Goal: Information Seeking & Learning: Learn about a topic

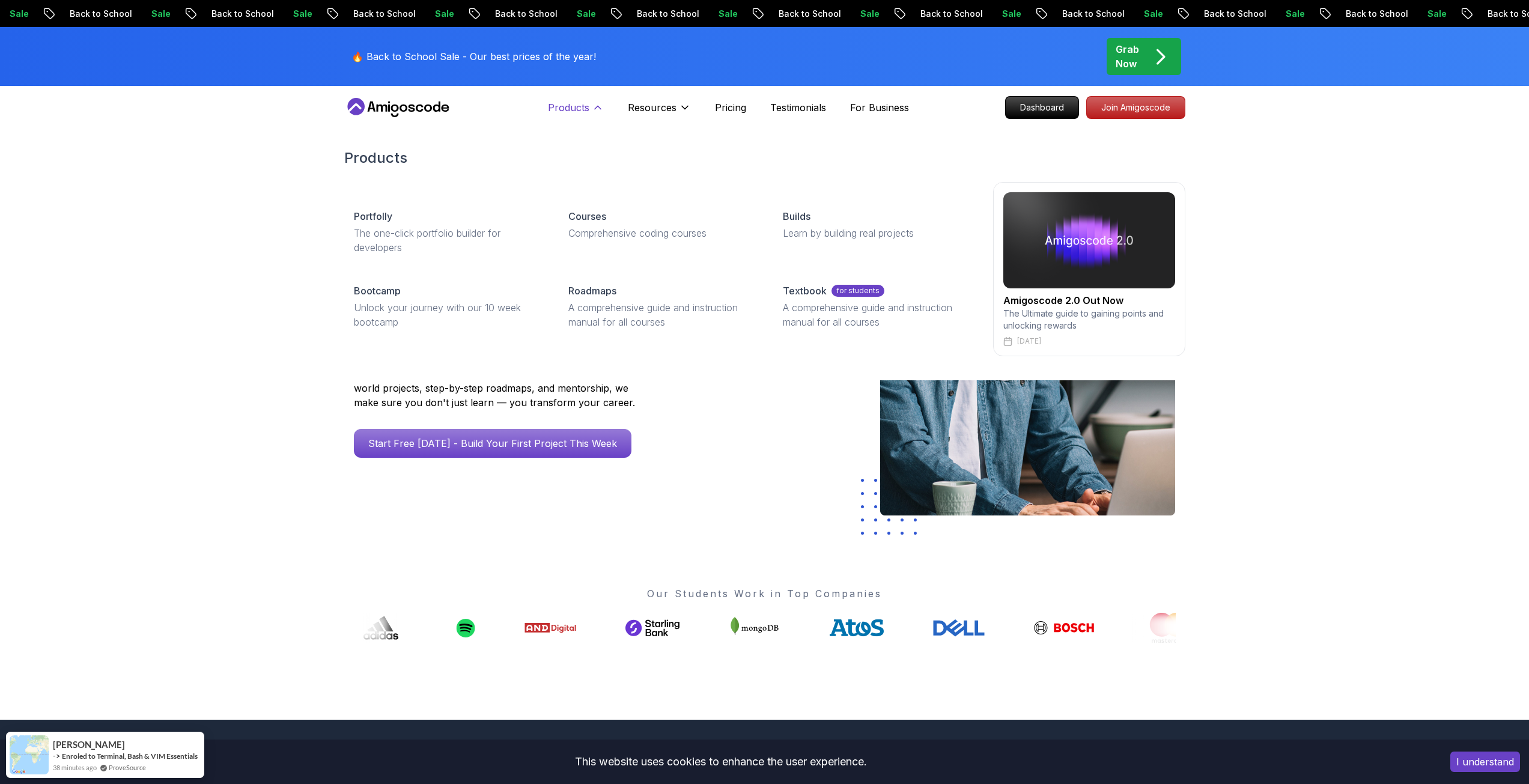
click at [570, 109] on p "Products" at bounding box center [569, 107] width 42 height 14
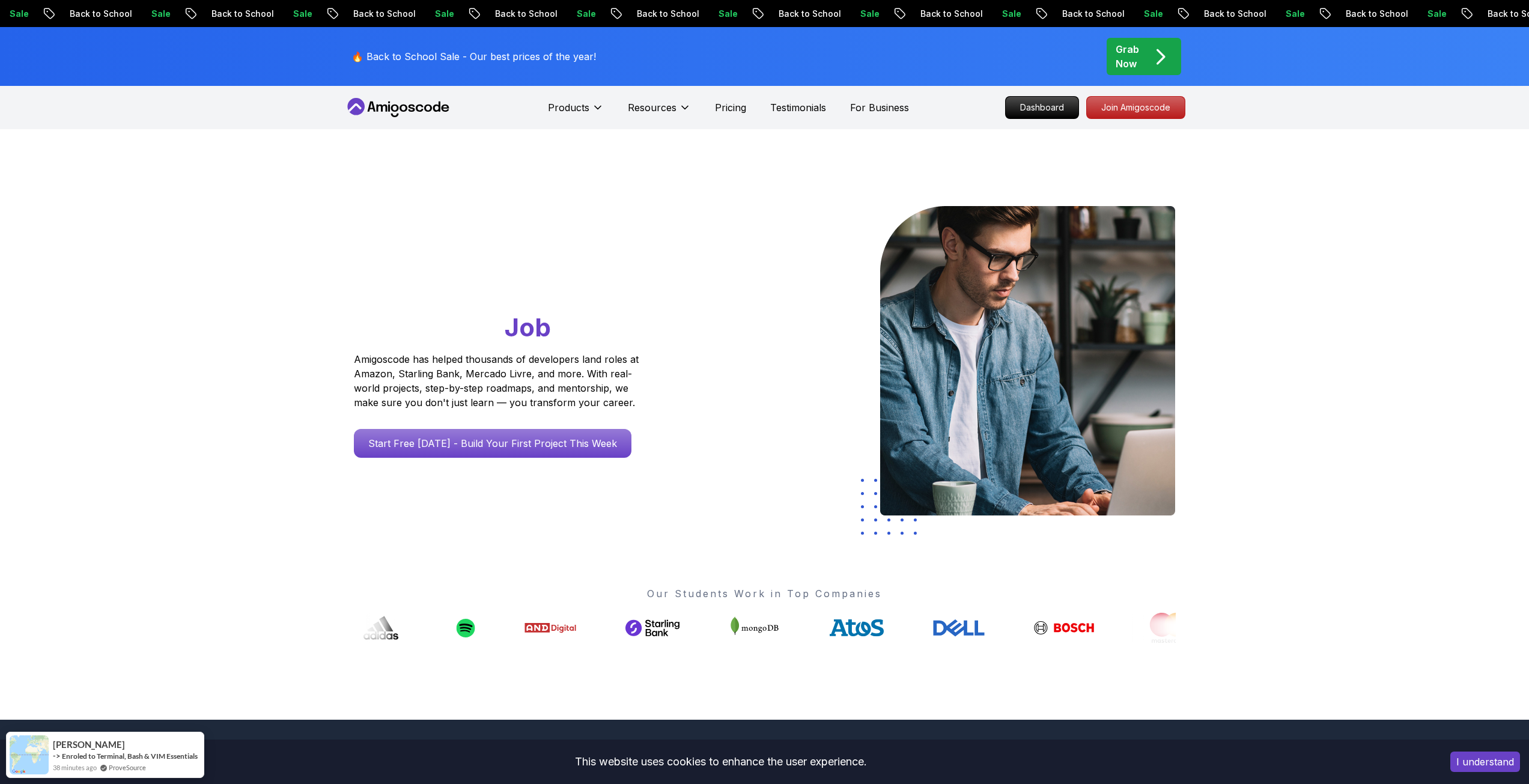
click at [395, 108] on icon at bounding box center [398, 108] width 108 height 19
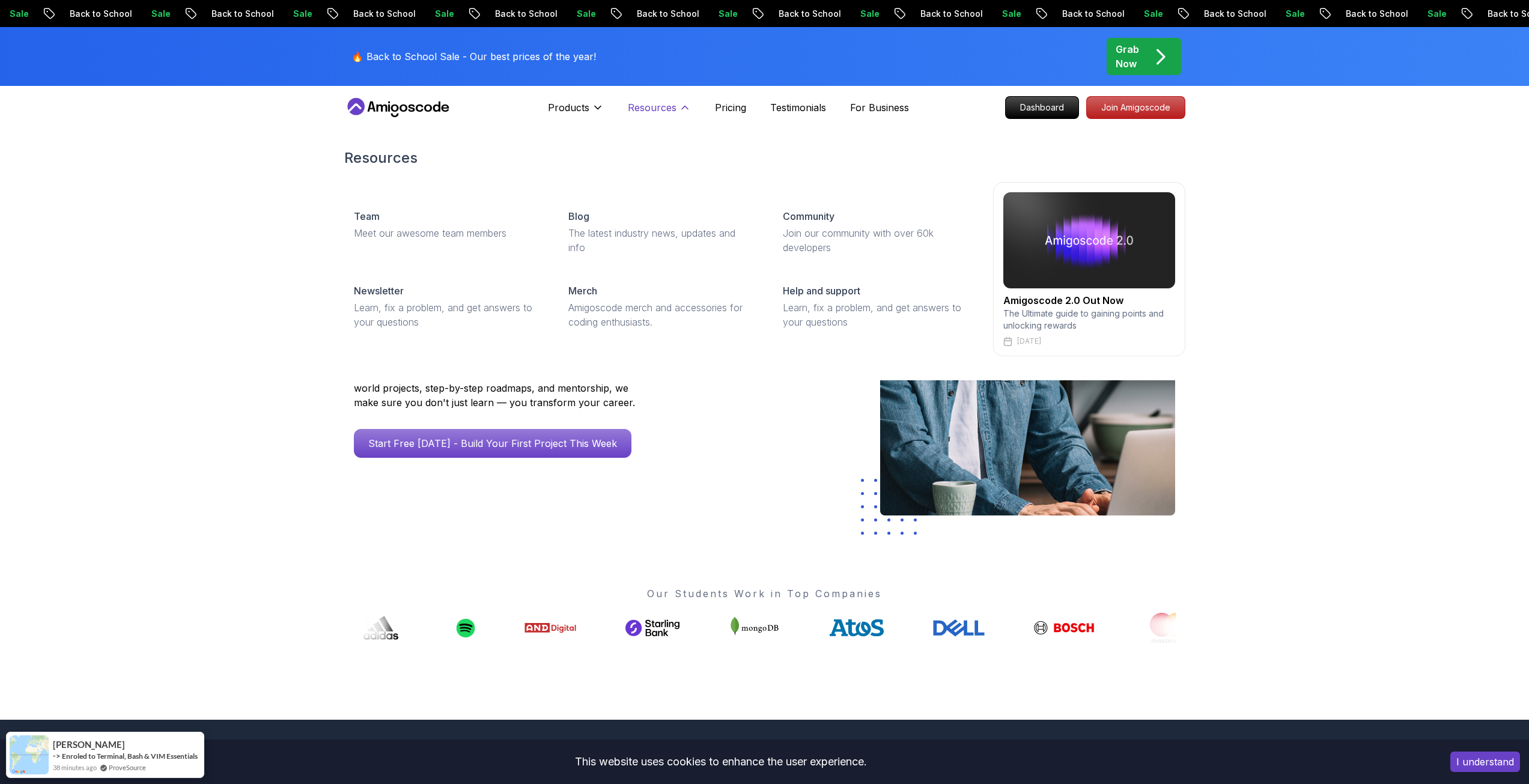
click at [651, 112] on p "Resources" at bounding box center [652, 107] width 48 height 14
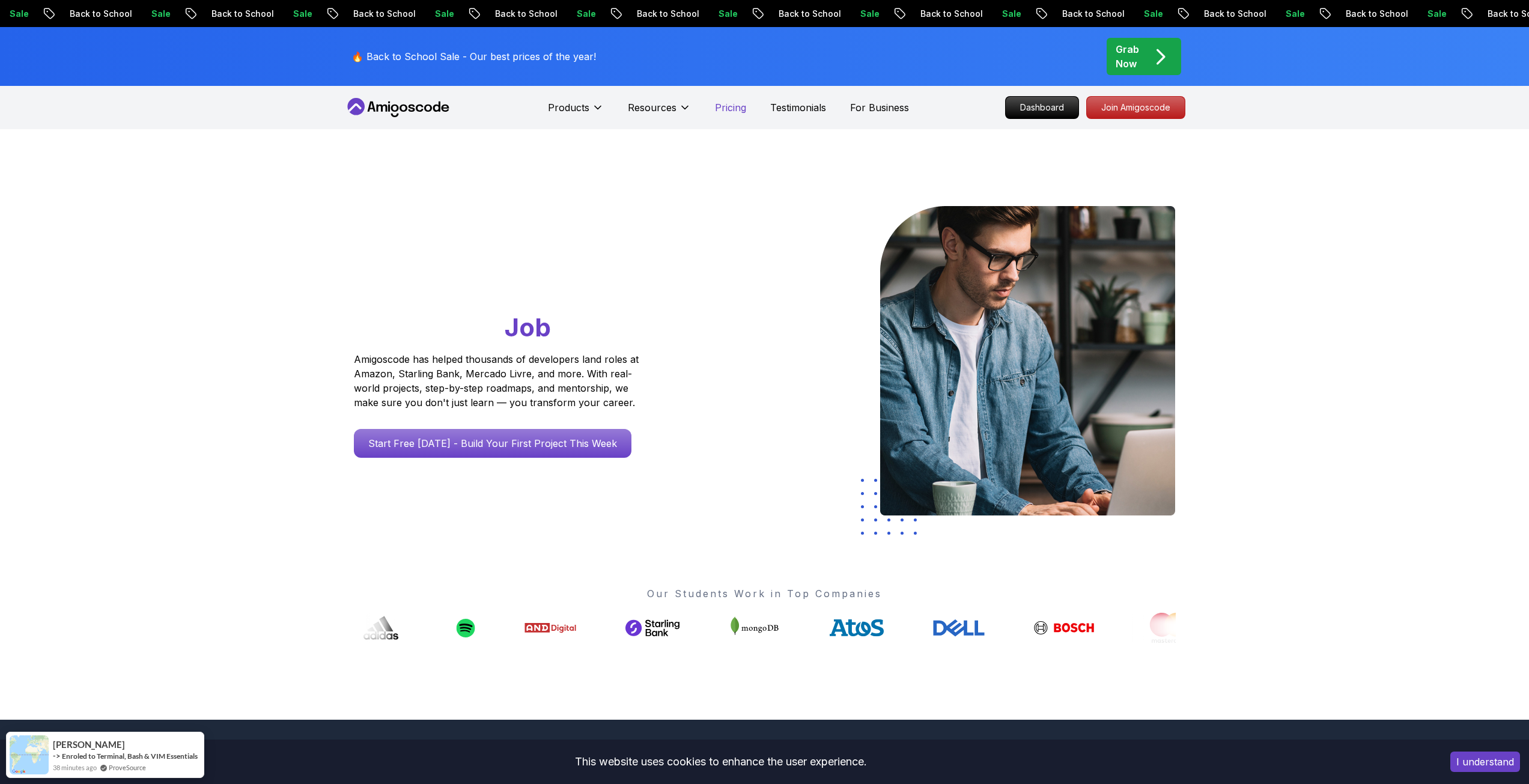
click at [723, 107] on p "Pricing" at bounding box center [730, 107] width 31 height 14
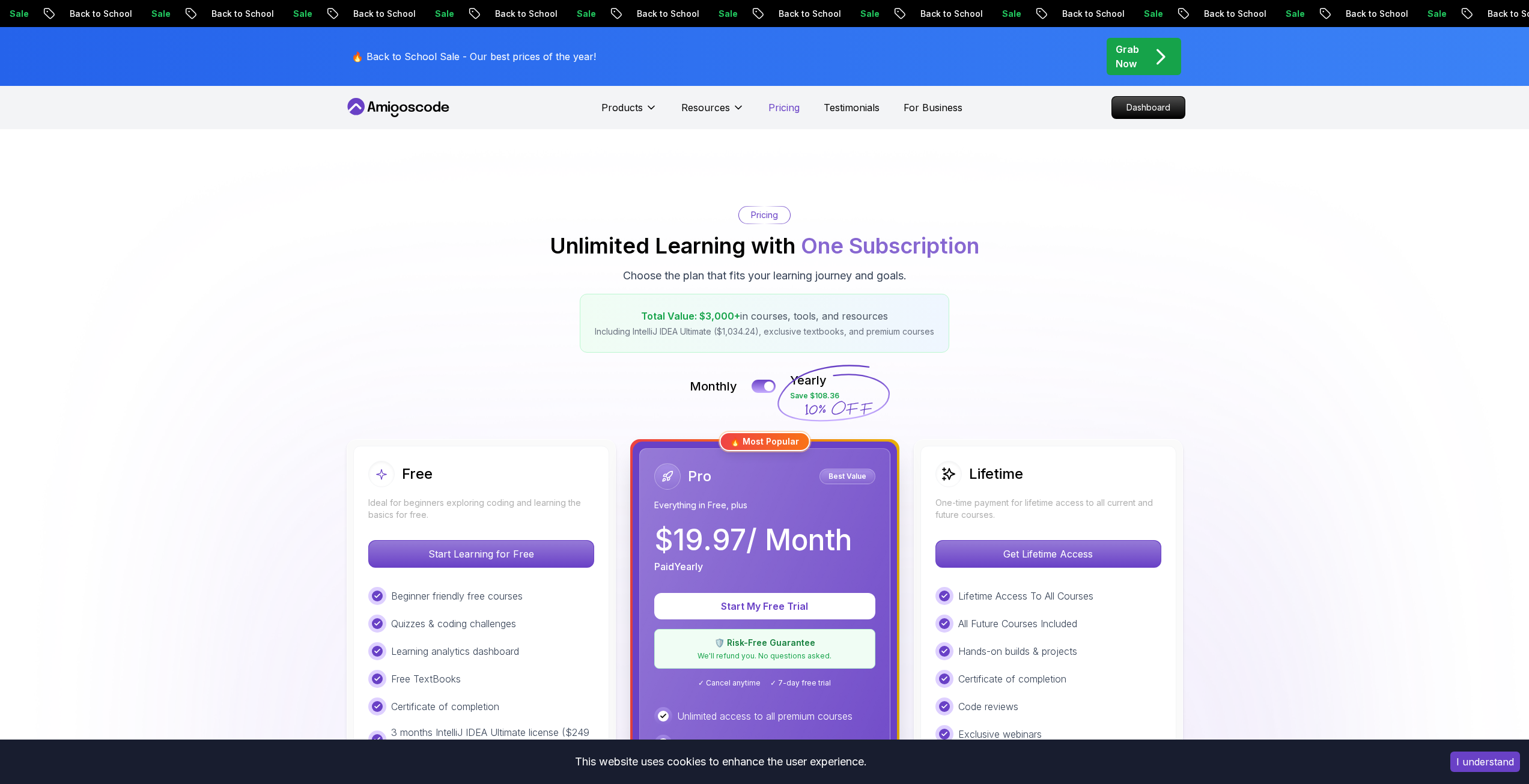
click at [769, 108] on p "Pricing" at bounding box center [784, 107] width 31 height 14
click at [397, 110] on icon at bounding box center [395, 108] width 8 height 7
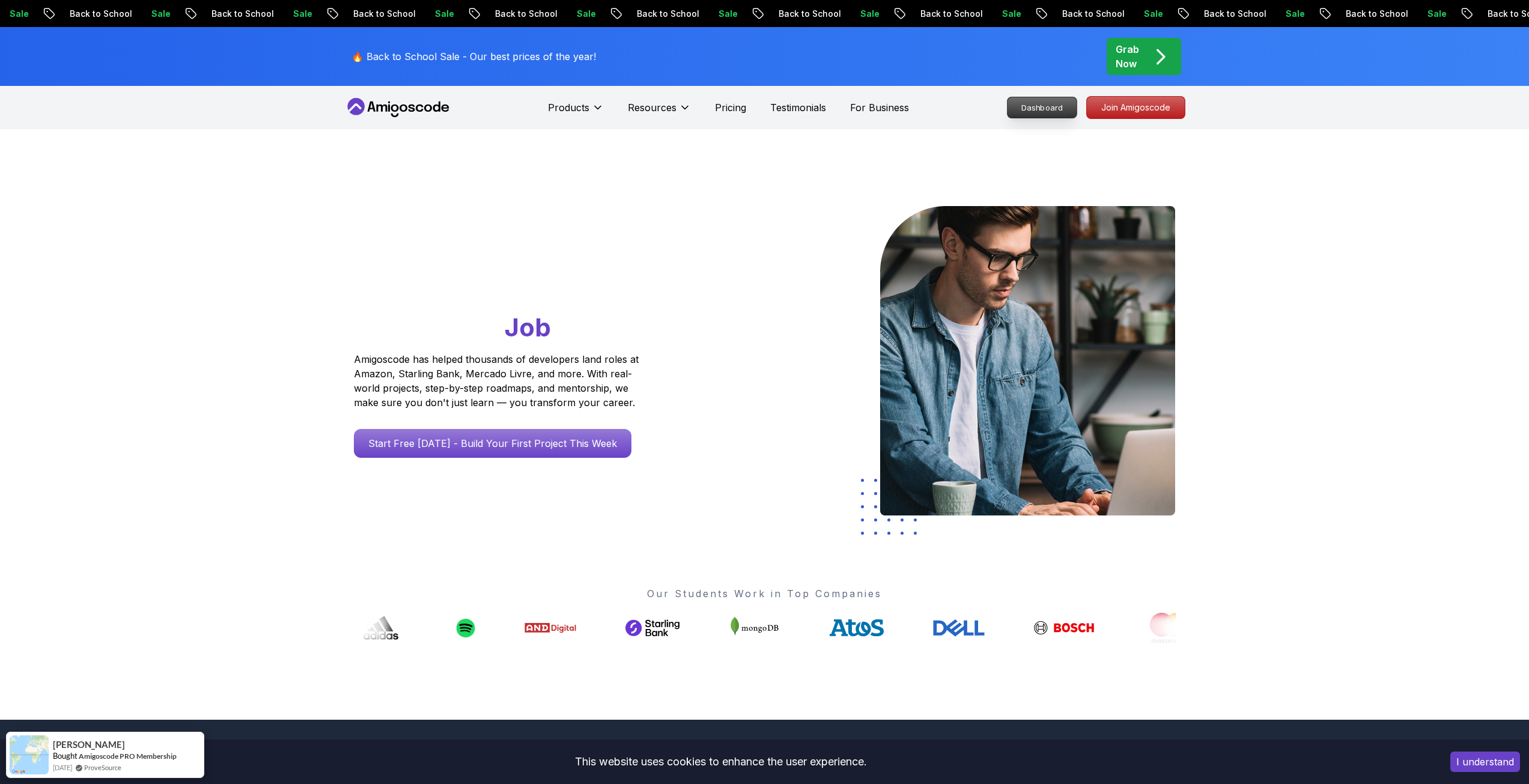
click at [1048, 109] on p "Dashboard" at bounding box center [1042, 108] width 69 height 20
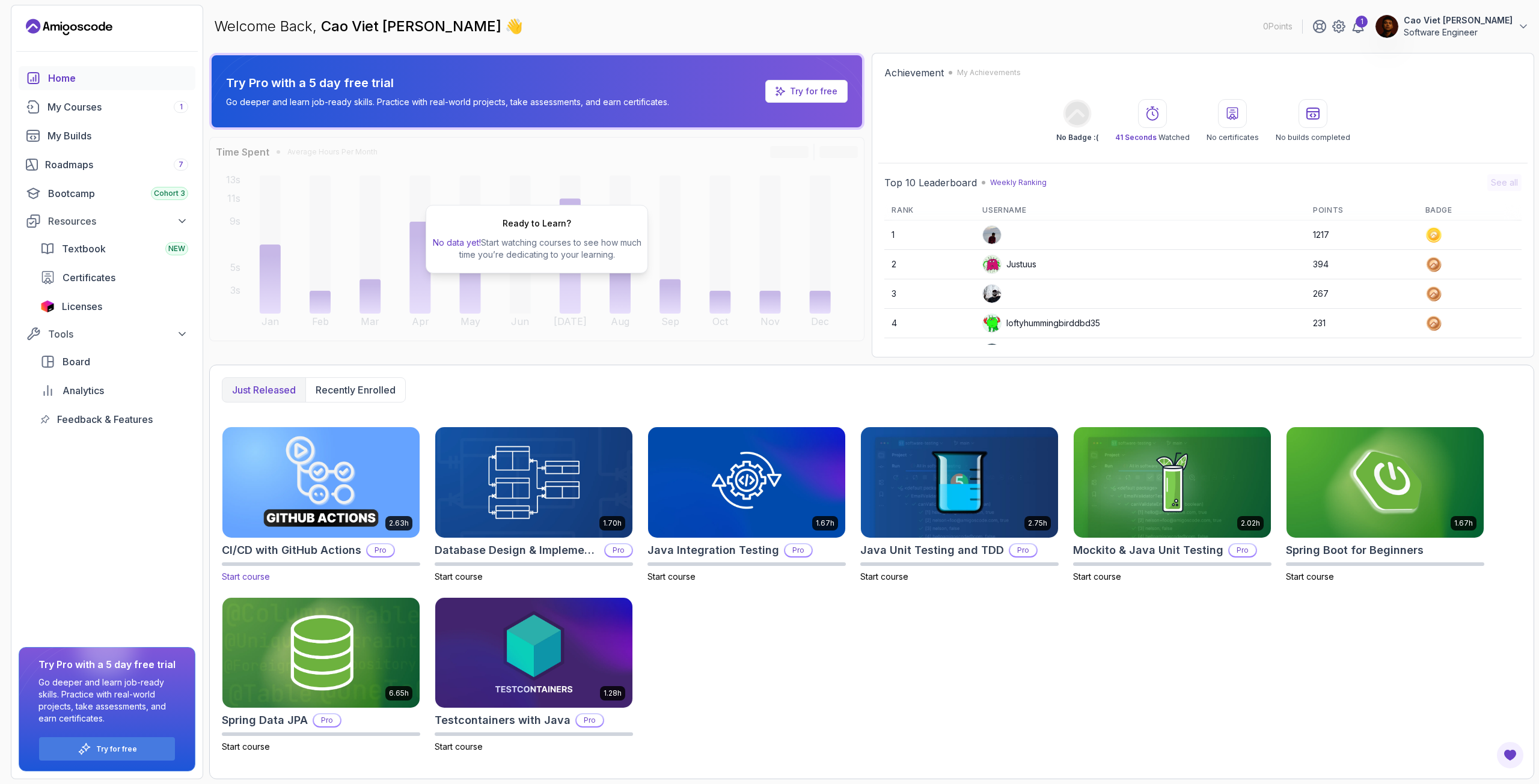
click at [373, 467] on img at bounding box center [320, 482] width 207 height 116
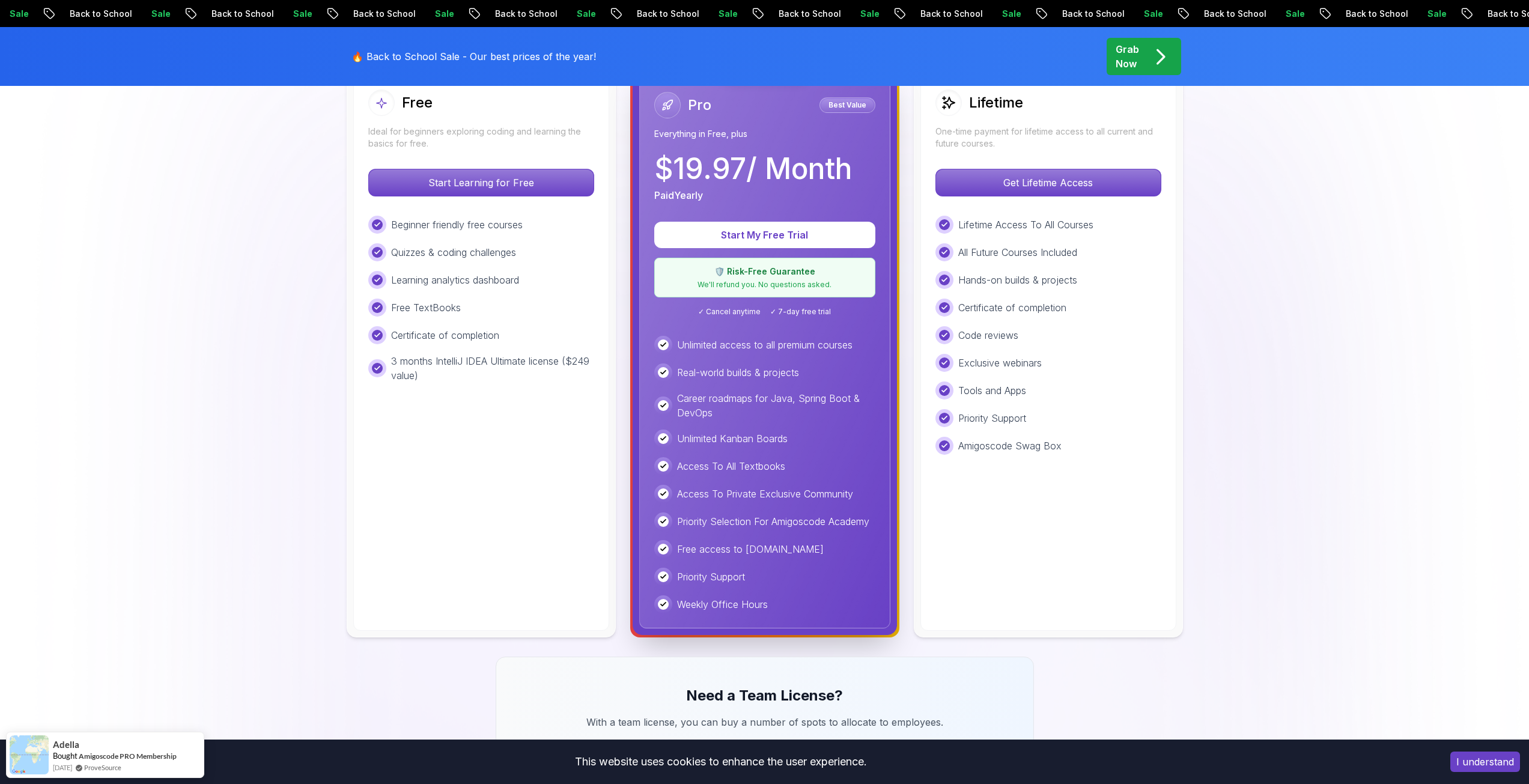
scroll to position [240, 0]
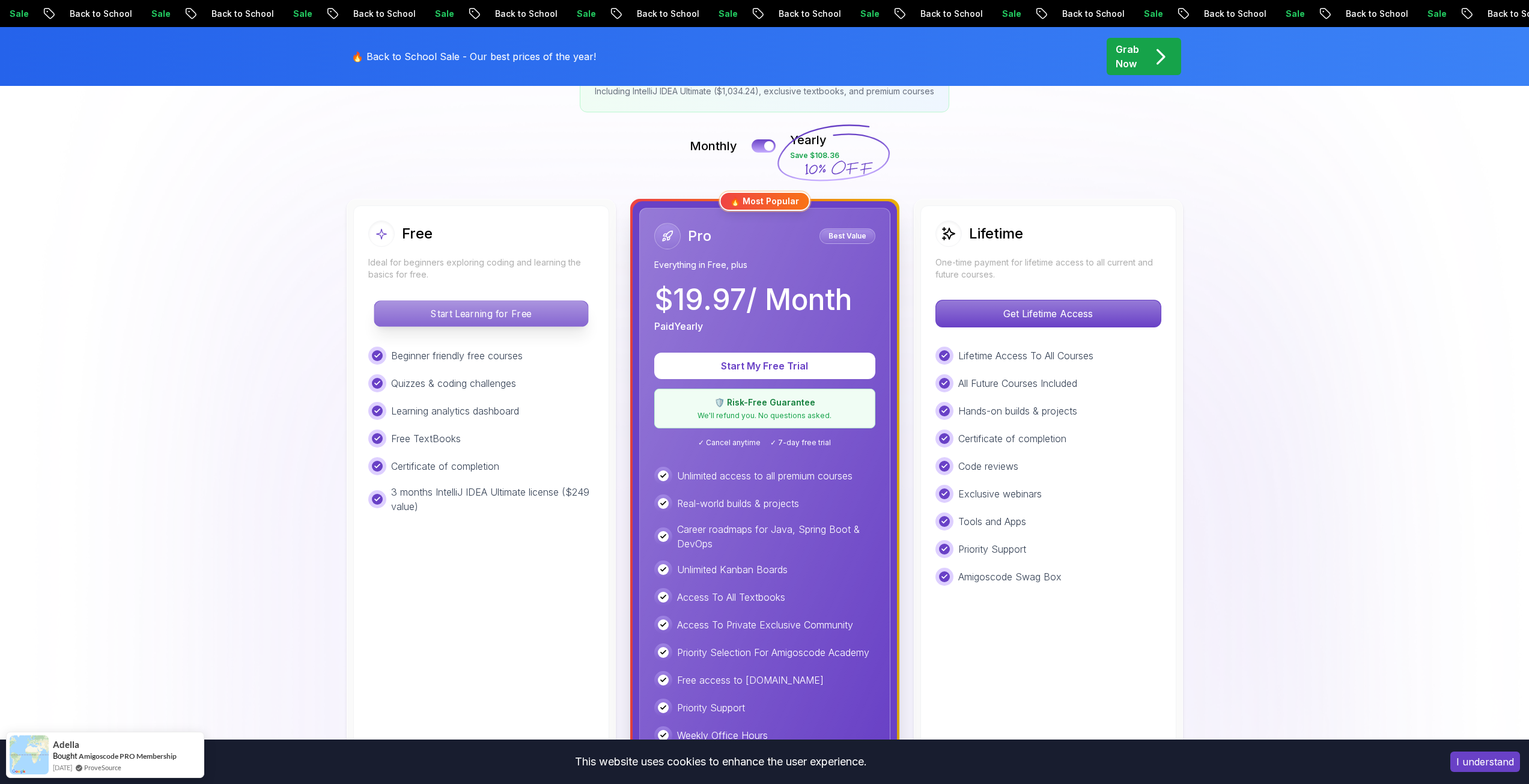
click at [504, 317] on p "Start Learning for Free" at bounding box center [481, 314] width 213 height 26
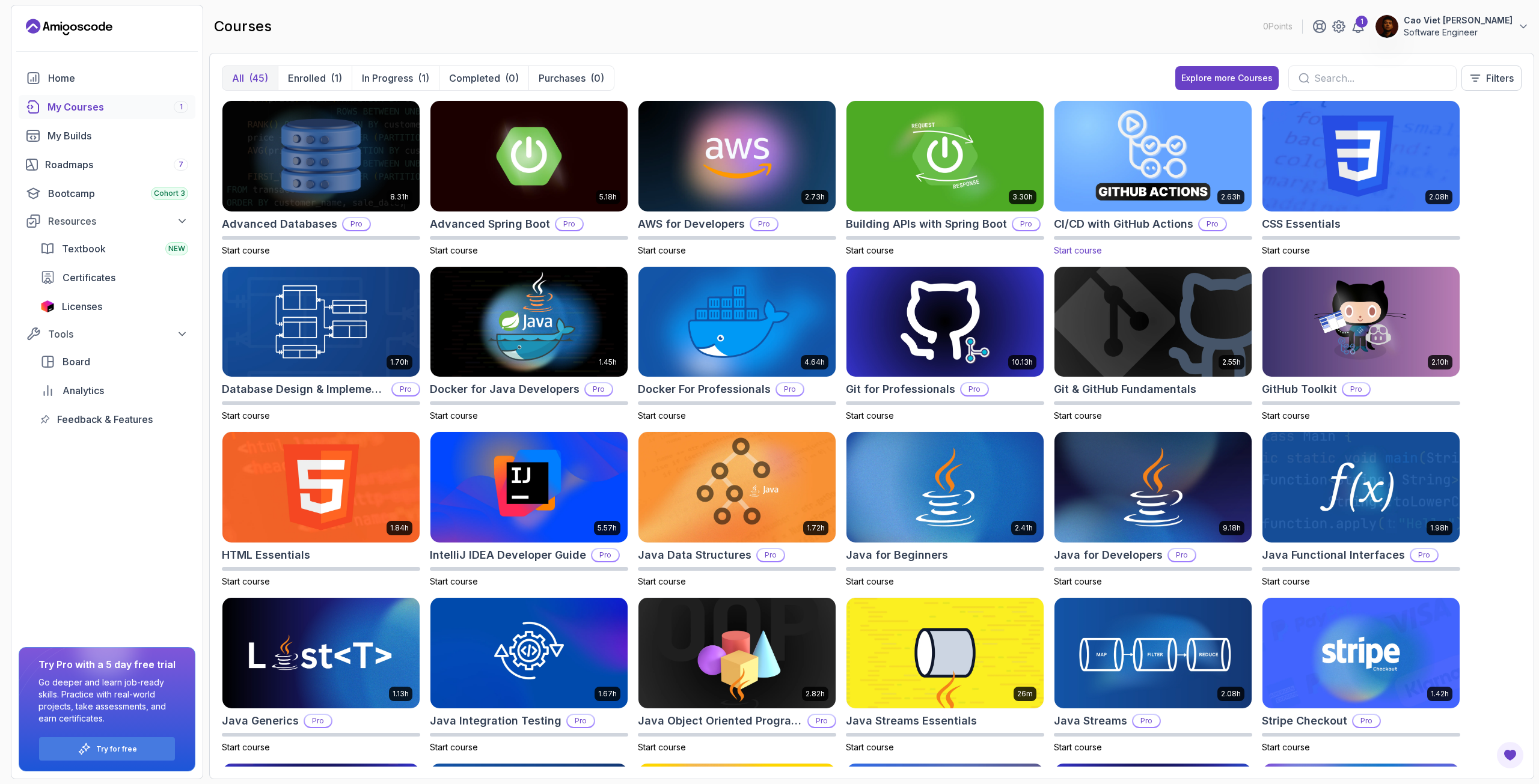
click at [1139, 147] on img at bounding box center [1152, 156] width 207 height 116
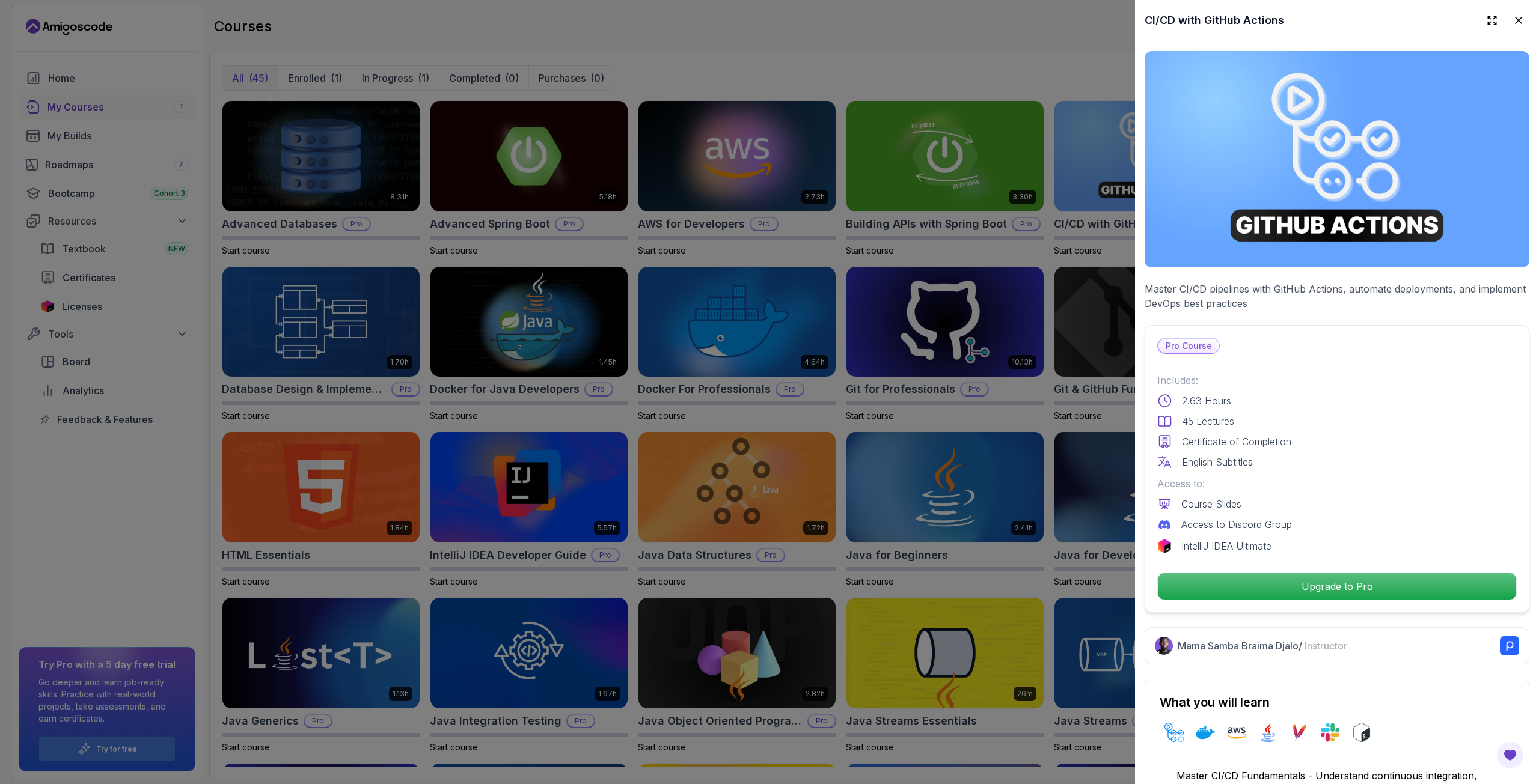
click at [1189, 351] on div "Pro Course Includes: 2.63 Hours 45 Lectures Certificate of Completion English S…" at bounding box center [1337, 469] width 385 height 288
click at [1310, 242] on img at bounding box center [1337, 159] width 385 height 217
click at [988, 250] on div at bounding box center [770, 392] width 1539 height 784
